Goal: Task Accomplishment & Management: Use online tool/utility

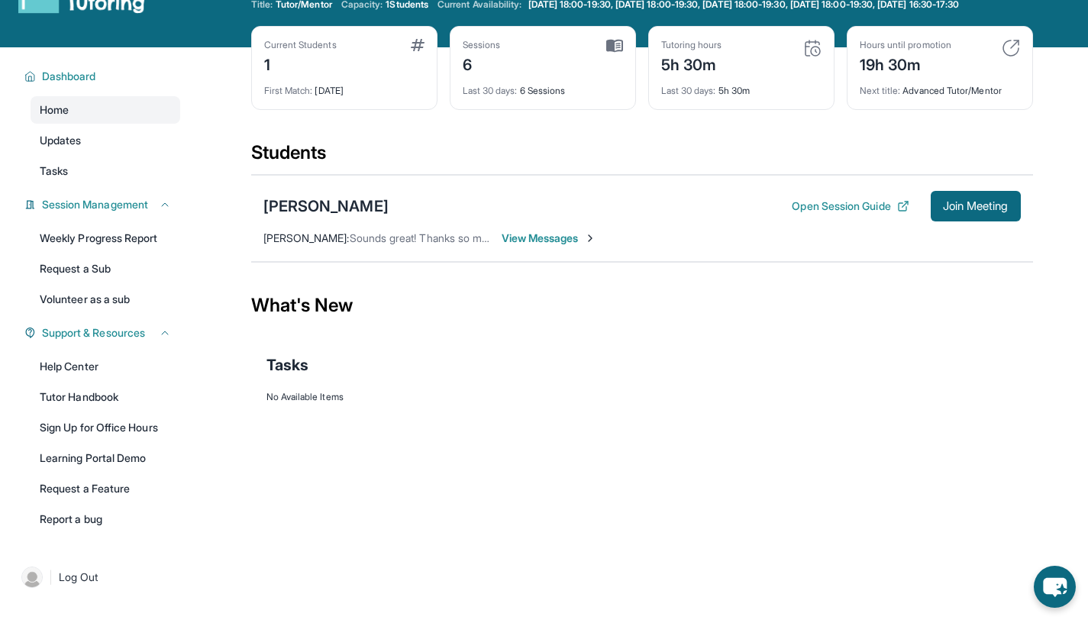
scroll to position [62, 0]
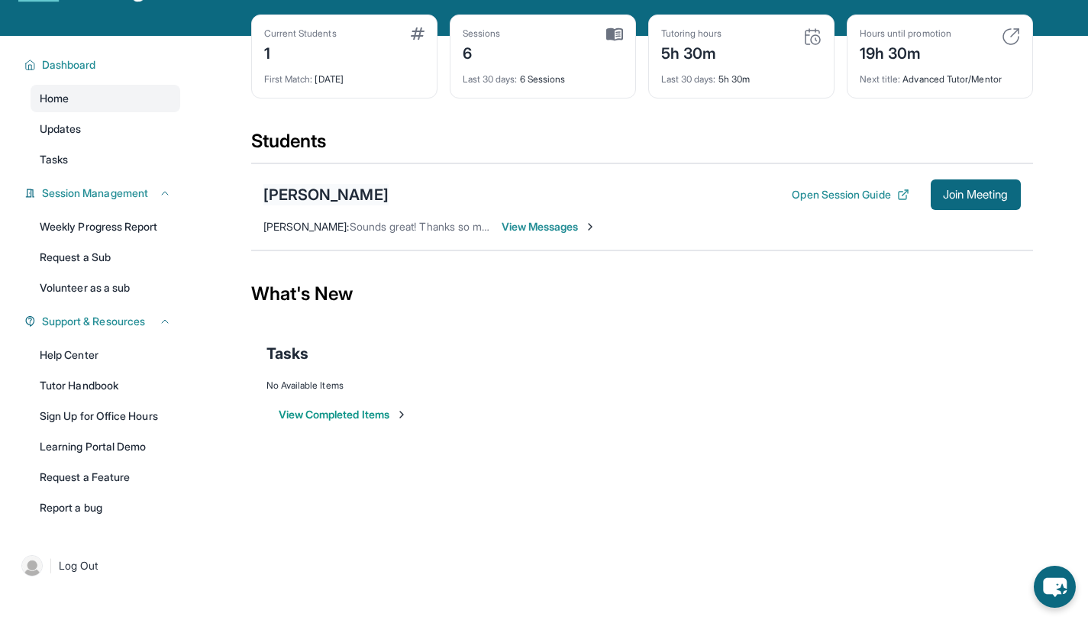
click at [334, 205] on div "[PERSON_NAME]" at bounding box center [325, 194] width 125 height 21
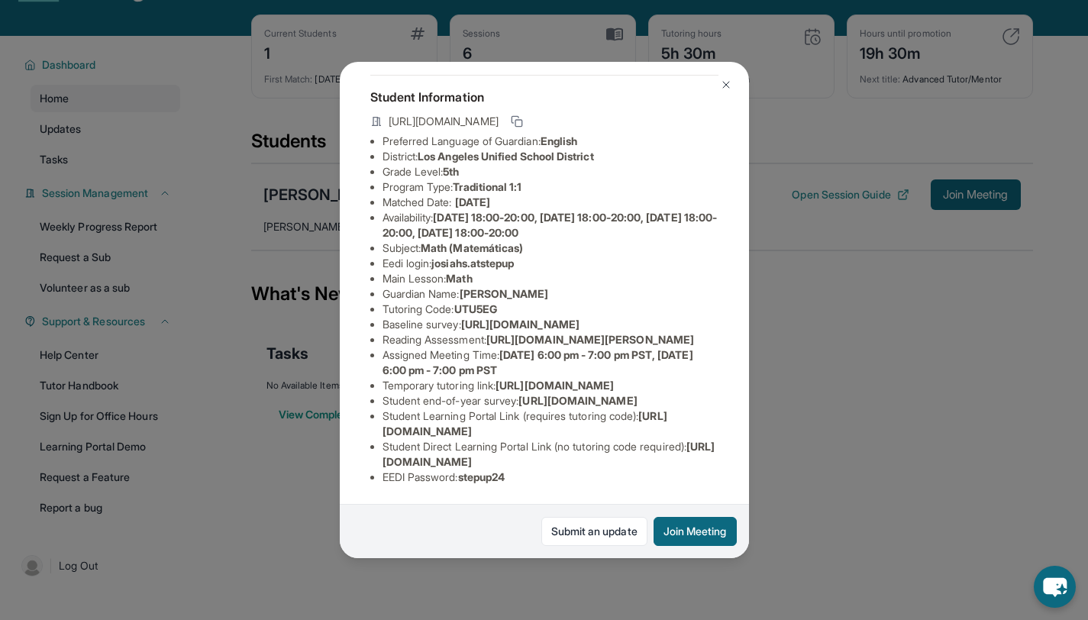
scroll to position [253, 0]
drag, startPoint x: 438, startPoint y: 95, endPoint x: 525, endPoint y: 95, distance: 86.3
click at [514, 257] on span "josiahs.atstepup" at bounding box center [473, 263] width 82 height 13
copy span "josiahs.atstepup"
click at [475, 484] on div "Student Information [URL][DOMAIN_NAME] Preferred Language of Guardian: English …" at bounding box center [544, 286] width 348 height 422
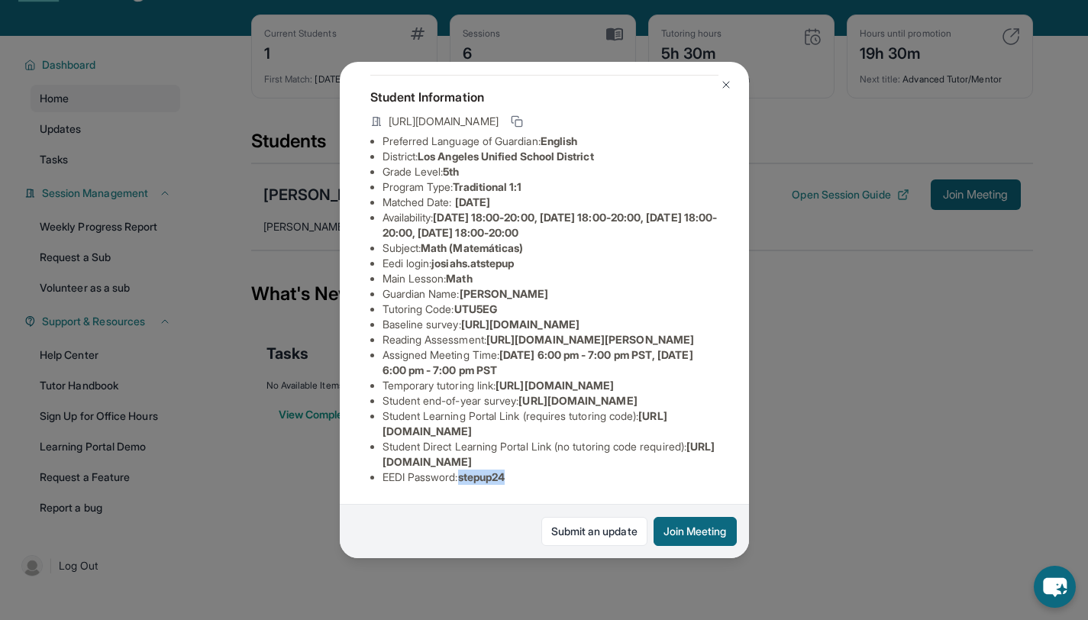
drag, startPoint x: 467, startPoint y: 475, endPoint x: 515, endPoint y: 476, distance: 48.1
click at [506, 476] on span "stepup24" at bounding box center [481, 476] width 47 height 13
copy span "stepup24"
click at [728, 89] on img at bounding box center [726, 85] width 12 height 12
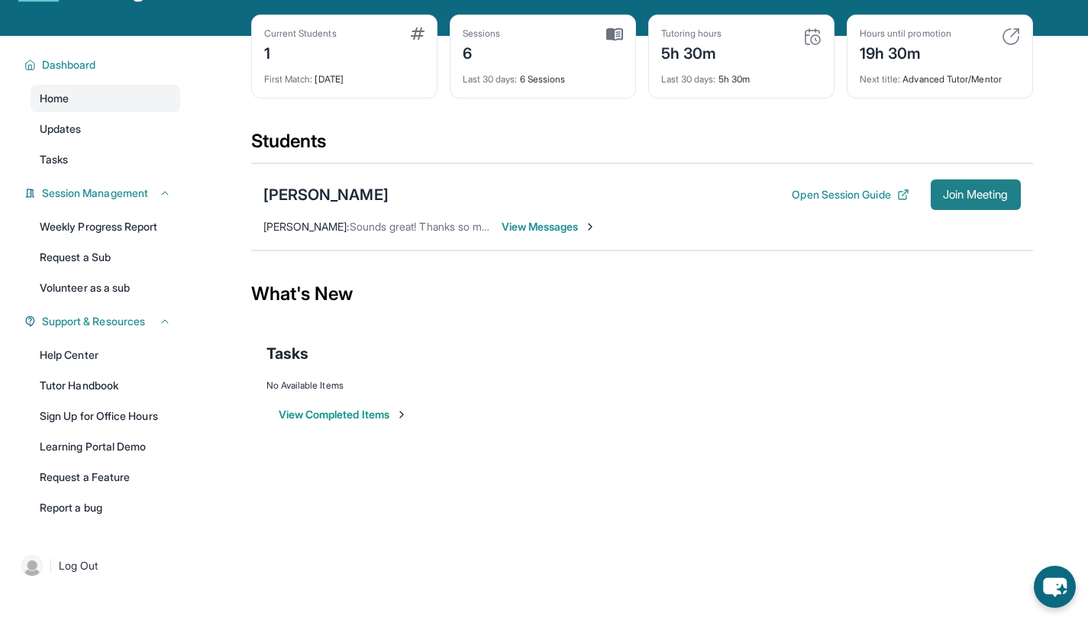
click at [969, 199] on span "Join Meeting" at bounding box center [976, 194] width 66 height 9
